Goal: Information Seeking & Learning: Learn about a topic

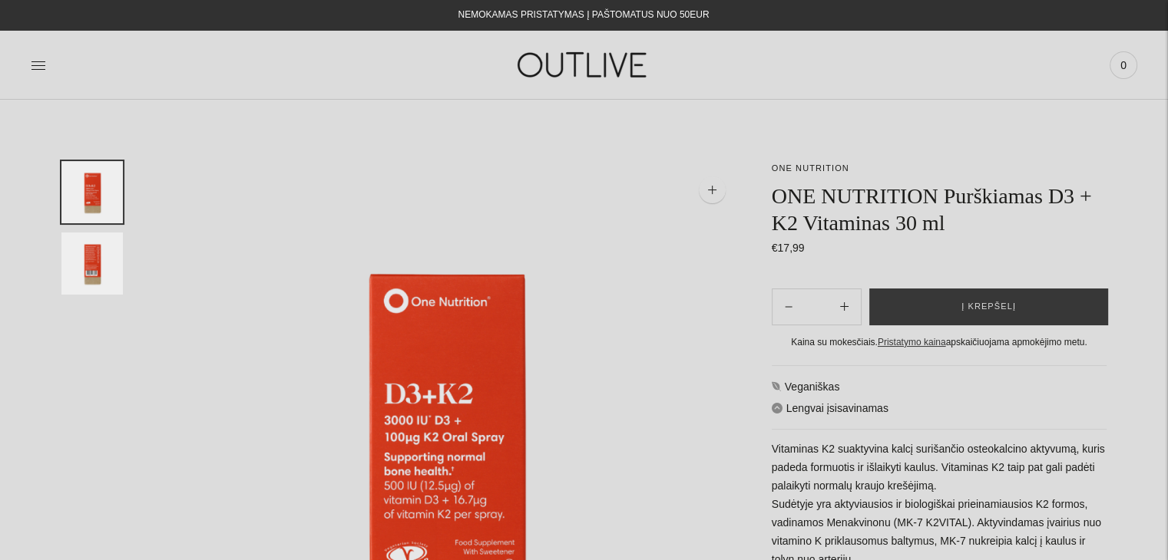
click at [581, 70] on img at bounding box center [584, 64] width 192 height 53
click at [808, 167] on link "ONE NUTRITION" at bounding box center [811, 168] width 78 height 9
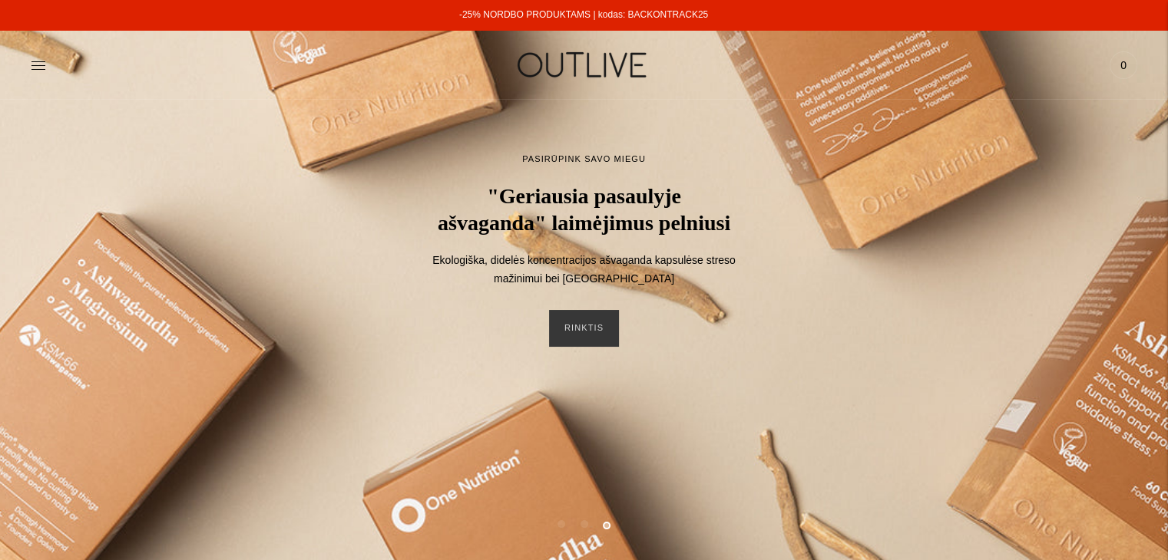
click at [35, 64] on icon at bounding box center [38, 65] width 15 height 15
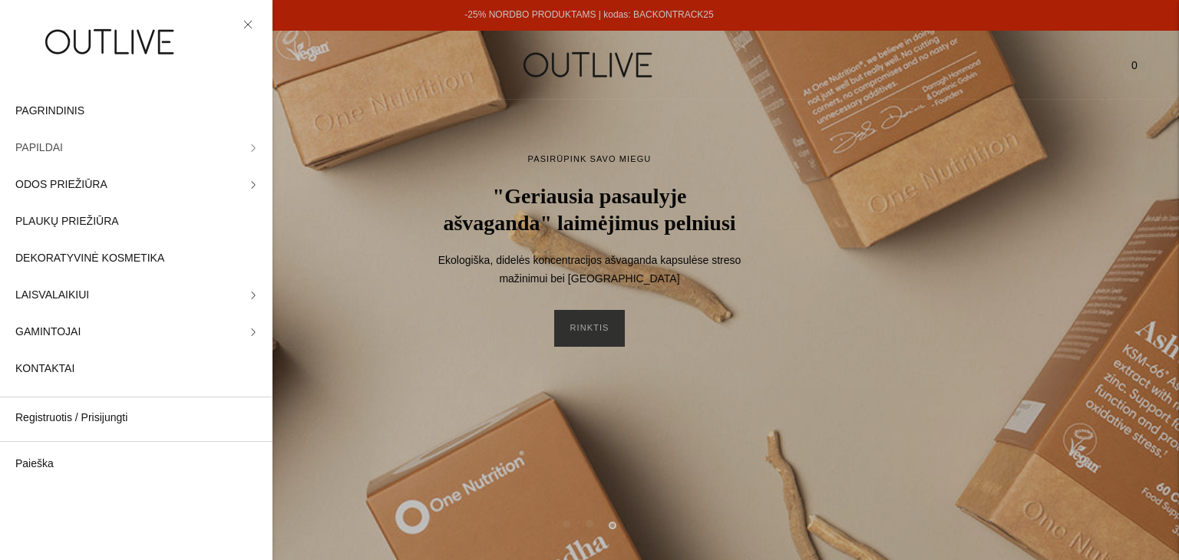
click at [250, 145] on icon at bounding box center [254, 148] width 8 height 8
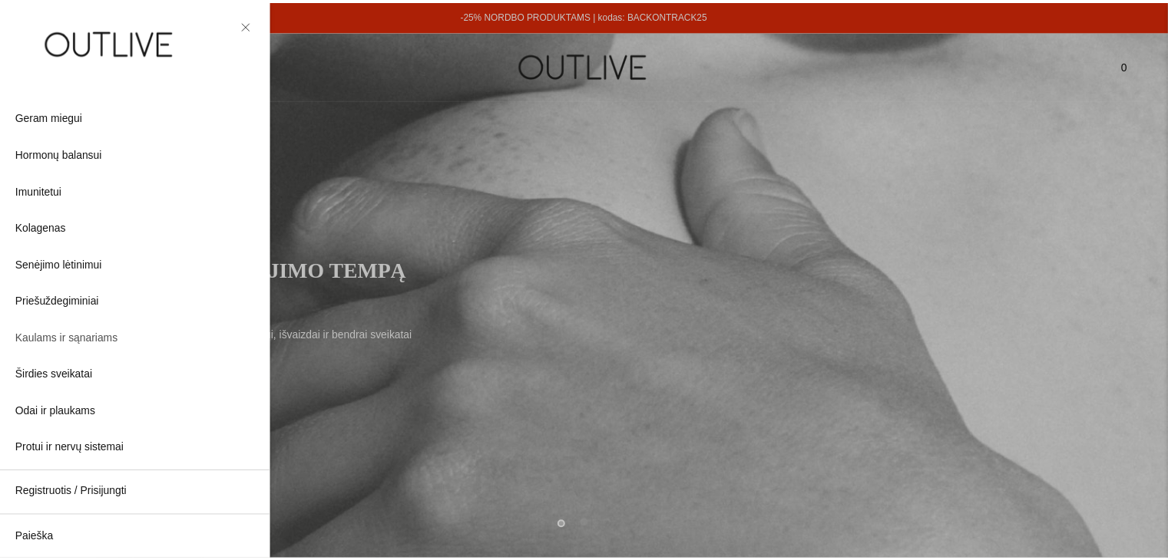
scroll to position [230, 0]
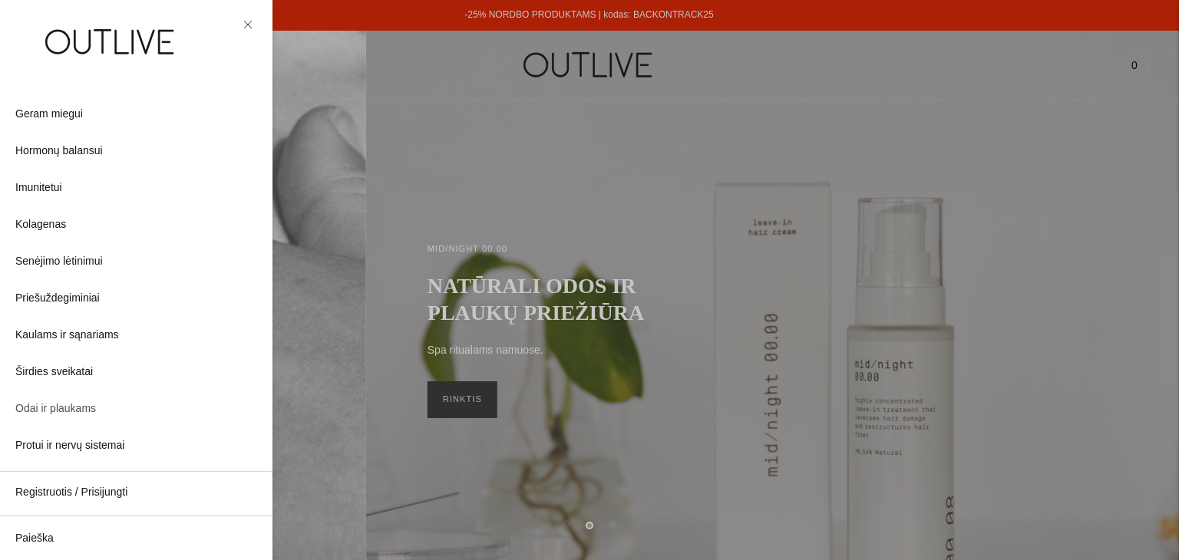
click at [67, 407] on span "Odai ir plaukams" at bounding box center [55, 409] width 81 height 18
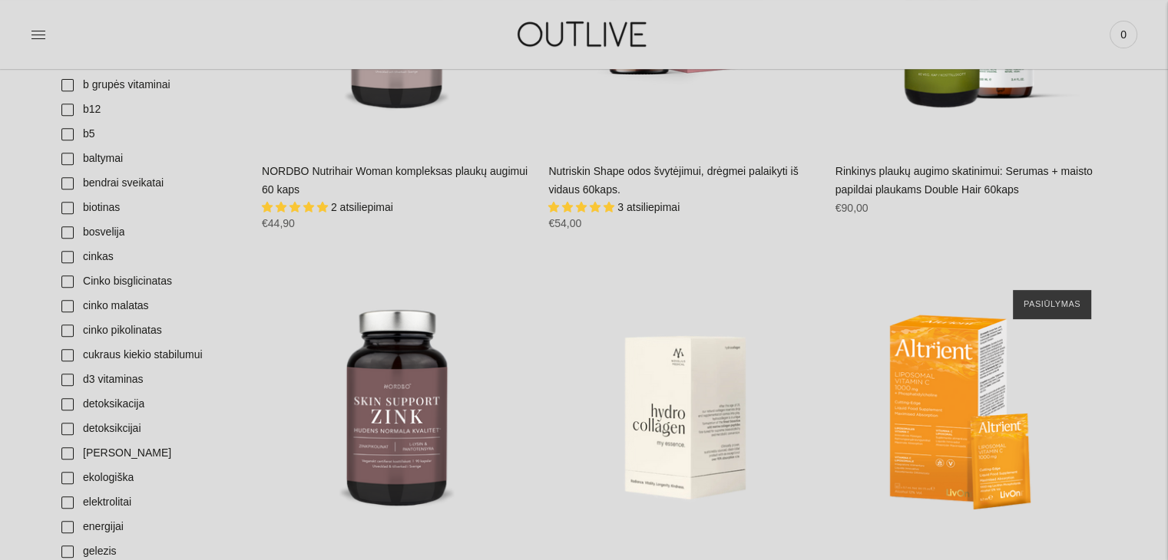
scroll to position [768, 0]
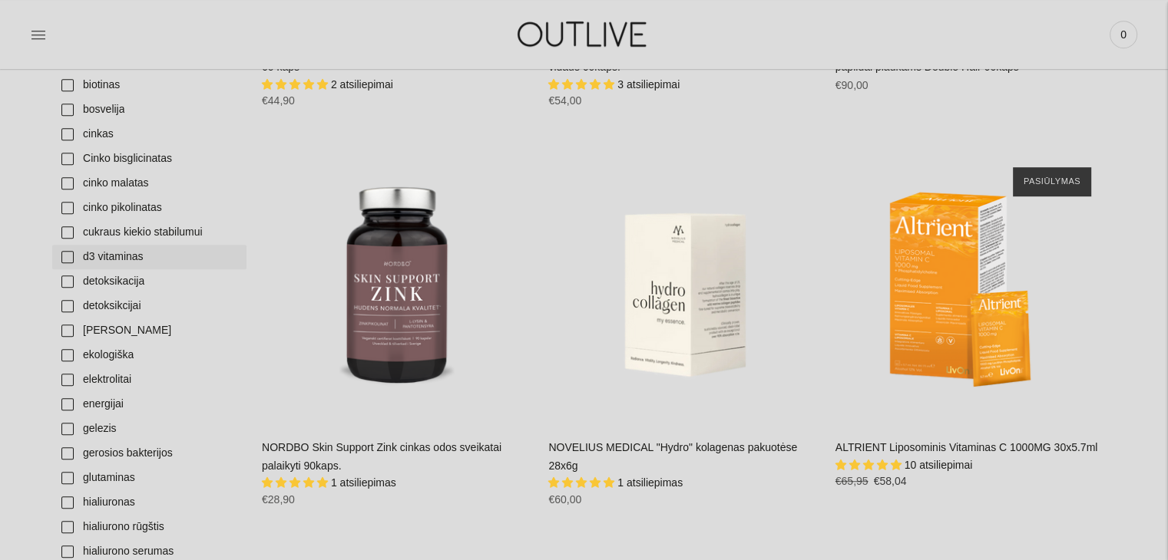
click at [69, 255] on link "d3 vitaminas" at bounding box center [149, 257] width 194 height 25
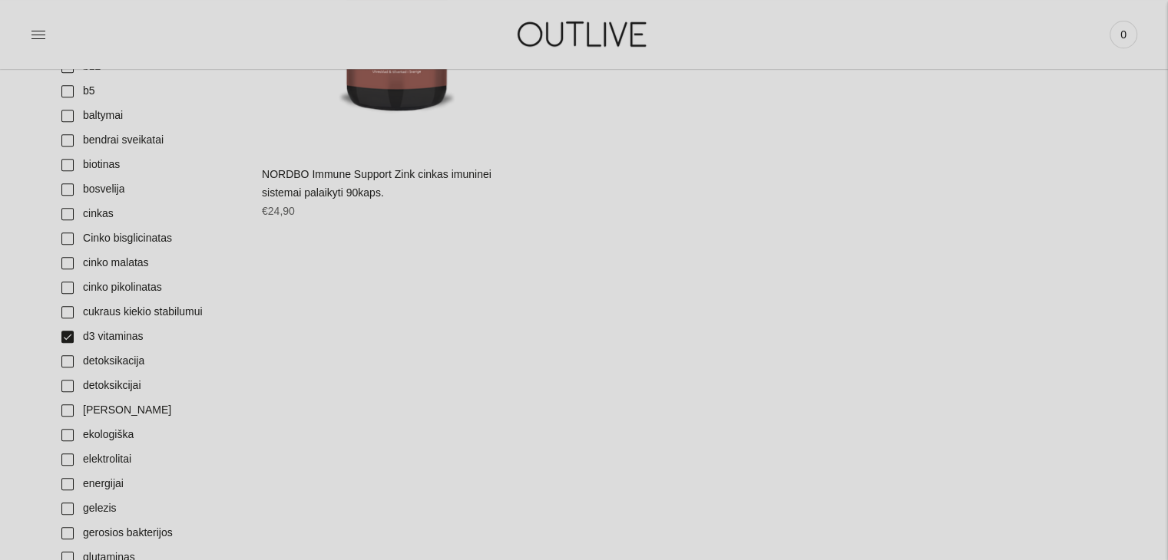
scroll to position [691, 0]
click at [68, 329] on link "d3 vitaminas" at bounding box center [149, 334] width 194 height 25
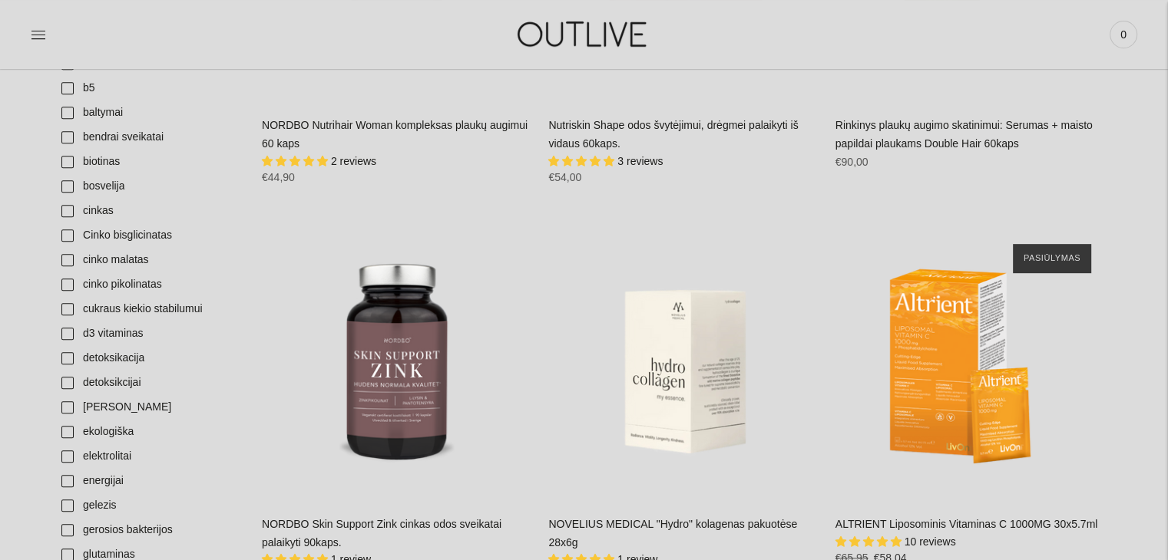
scroll to position [768, 0]
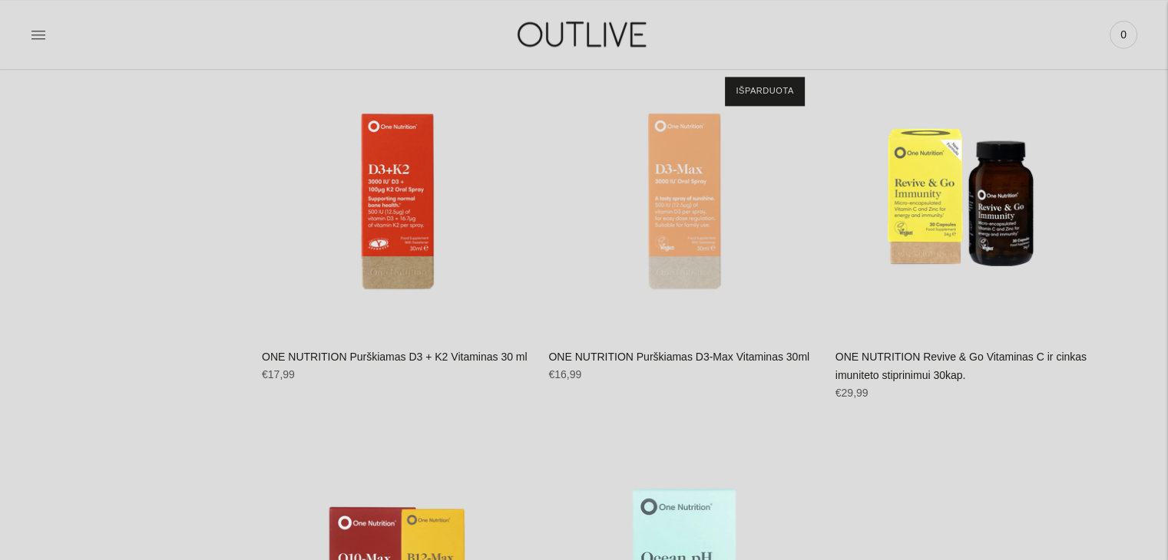
scroll to position [2380, 0]
